Goal: Complete application form

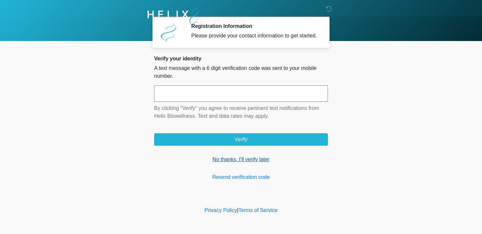
click at [223, 163] on link "No thanks, I'll verify later" at bounding box center [241, 159] width 174 height 8
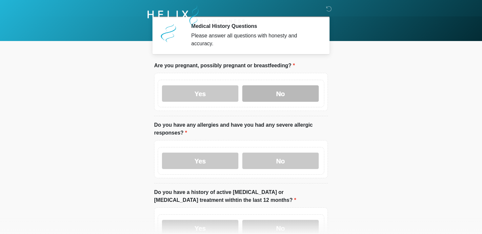
click at [263, 91] on label "No" at bounding box center [280, 93] width 76 height 16
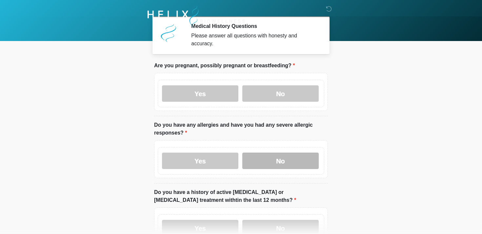
click at [262, 162] on label "No" at bounding box center [280, 160] width 76 height 16
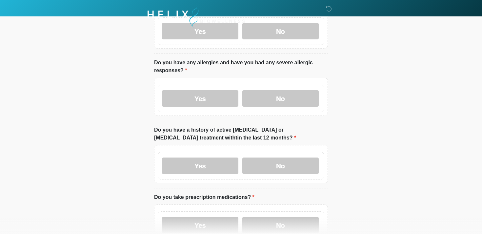
scroll to position [65, 0]
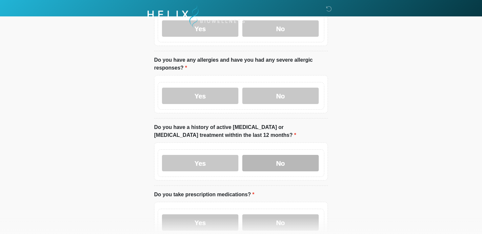
click at [263, 159] on label "No" at bounding box center [280, 163] width 76 height 16
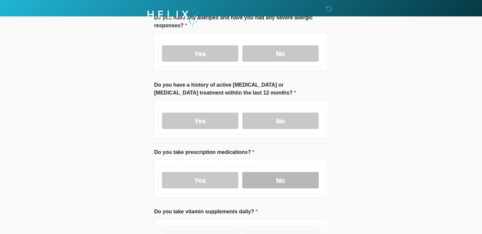
scroll to position [128, 0]
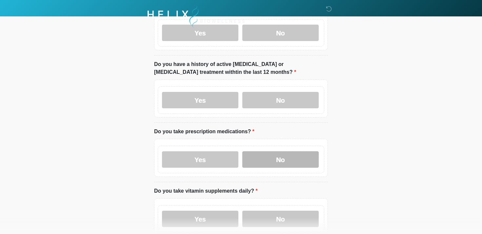
click at [266, 160] on label "No" at bounding box center [280, 159] width 76 height 16
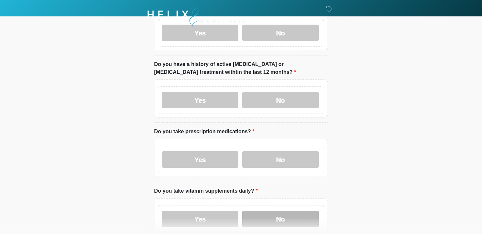
click at [259, 218] on label "No" at bounding box center [280, 219] width 76 height 16
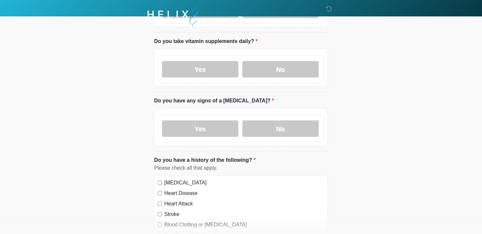
scroll to position [292, 0]
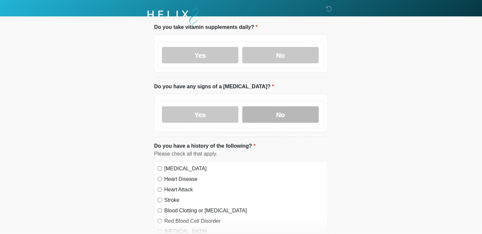
click at [259, 108] on label "No" at bounding box center [280, 114] width 76 height 16
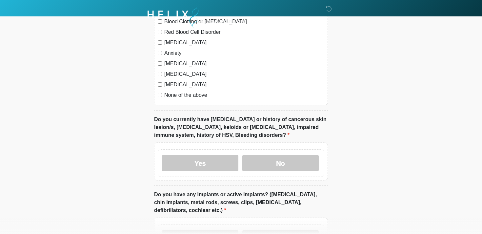
scroll to position [485, 0]
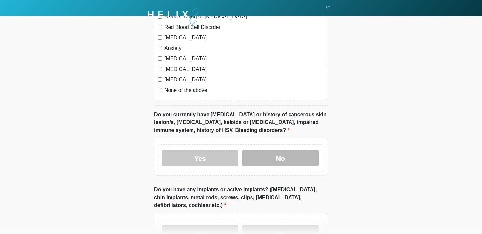
click at [260, 162] on label "No" at bounding box center [280, 158] width 76 height 16
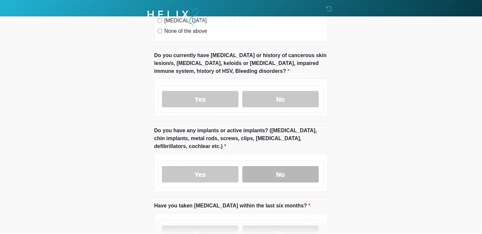
scroll to position [561, 0]
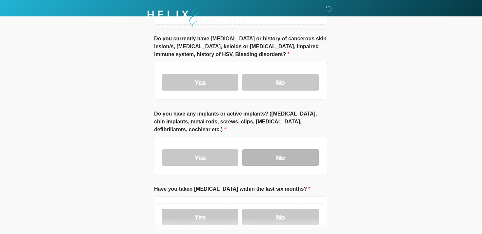
click at [264, 152] on label "No" at bounding box center [280, 157] width 76 height 16
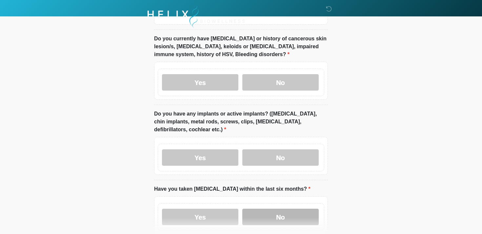
click at [252, 214] on label "No" at bounding box center [280, 217] width 76 height 16
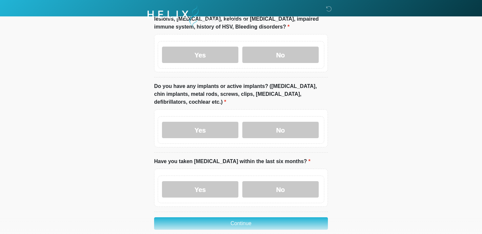
scroll to position [618, 0]
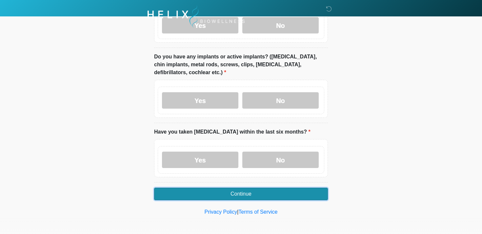
click at [224, 194] on button "Continue" at bounding box center [241, 194] width 174 height 12
click at [246, 192] on button "Continue" at bounding box center [241, 194] width 174 height 12
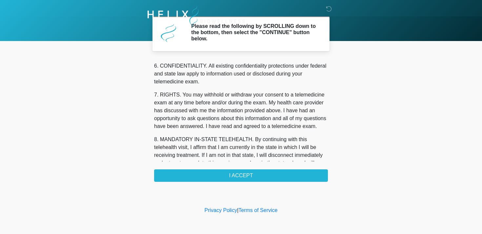
scroll to position [278, 0]
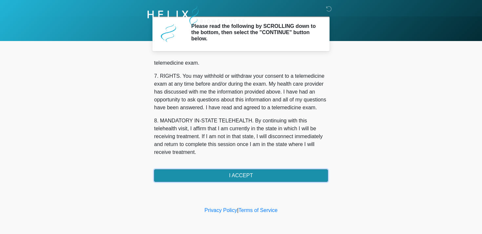
click at [212, 175] on button "I ACCEPT" at bounding box center [241, 175] width 174 height 12
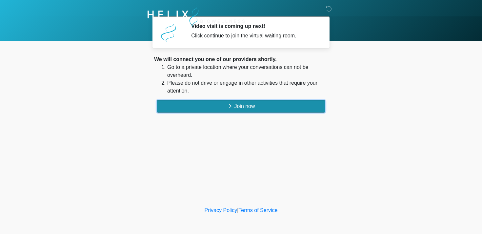
click at [232, 105] on button "Join now" at bounding box center [241, 106] width 169 height 12
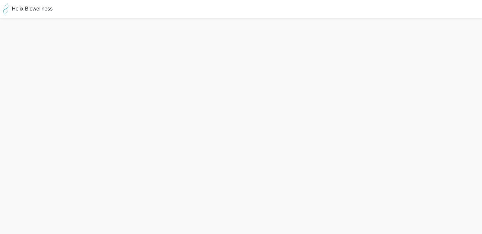
scroll to position [2, 0]
